Goal: Find specific fact: Find contact information

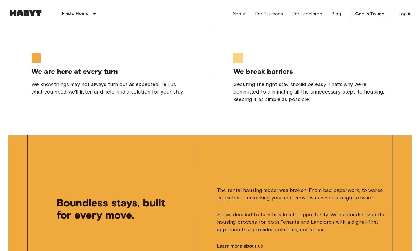
scroll to position [1552, 0]
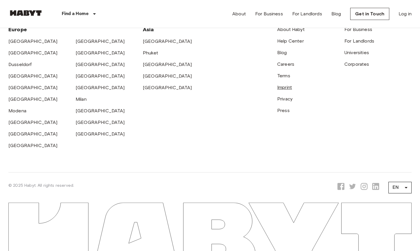
click at [290, 85] on link "Imprint" at bounding box center [284, 88] width 15 height 6
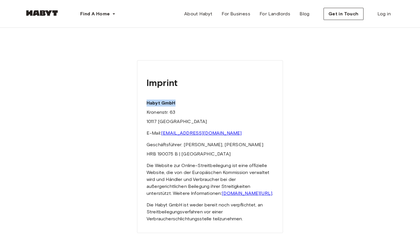
drag, startPoint x: 184, startPoint y: 111, endPoint x: 148, endPoint y: 111, distance: 36.2
click at [148, 107] on p "Habyt GmbH" at bounding box center [210, 103] width 127 height 7
copy strong "Habyt GmbH"
